Goal: Find contact information: Find contact information

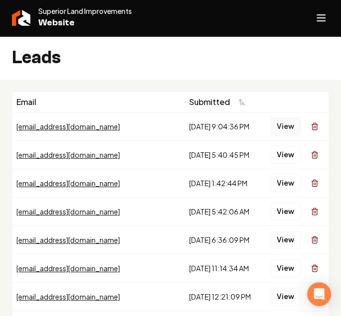
click at [282, 129] on button "View" at bounding box center [286, 127] width 30 height 18
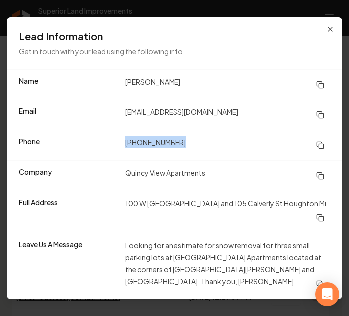
drag, startPoint x: 185, startPoint y: 147, endPoint x: 125, endPoint y: 148, distance: 60.8
click at [125, 148] on div "Phone (906) 458-9422" at bounding box center [174, 145] width 335 height 30
copy dd "(906) 458-9422"
drag, startPoint x: 249, startPoint y: 116, endPoint x: 121, endPoint y: 118, distance: 128.6
click at [121, 118] on div "Email quincyviewapartments@gmail.com" at bounding box center [174, 115] width 335 height 30
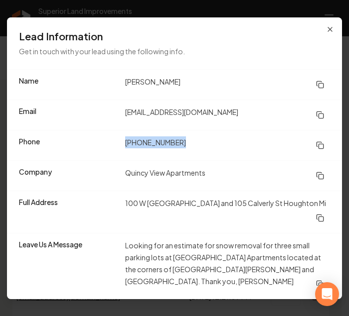
copy div "quincyviewapartments@gmail.com"
click at [68, 278] on dt "Leave Us A Message" at bounding box center [68, 267] width 98 height 54
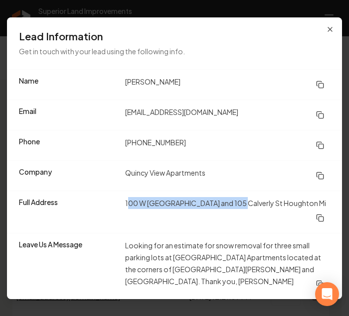
drag, startPoint x: 127, startPoint y: 205, endPoint x: 233, endPoint y: 215, distance: 107.1
click at [233, 215] on dd "100 W Baraga and 105 Calverly St Houghton Mi" at bounding box center [227, 212] width 205 height 30
copy dd "00 W Baraga and 105 Calverly St"
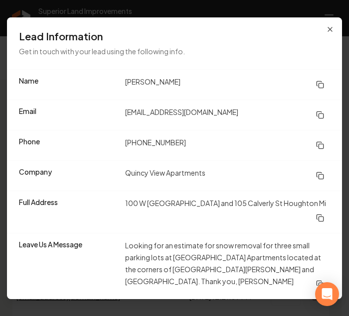
click at [338, 57] on div "Lead Information Get in touch with your lead using the following info." at bounding box center [174, 43] width 335 height 52
click at [265, 67] on div "Lead Information Get in touch with your lead using the following info." at bounding box center [174, 43] width 335 height 52
click at [331, 33] on icon "button" at bounding box center [330, 29] width 8 height 8
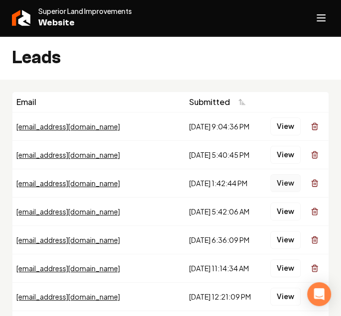
click at [284, 183] on button "View" at bounding box center [286, 183] width 30 height 18
